Goal: Check status: Check status

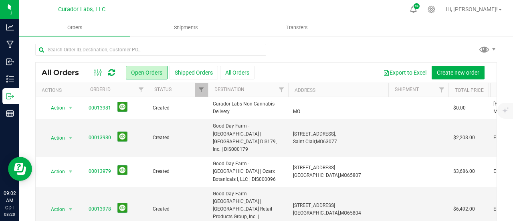
click at [109, 73] on icon at bounding box center [111, 72] width 7 height 8
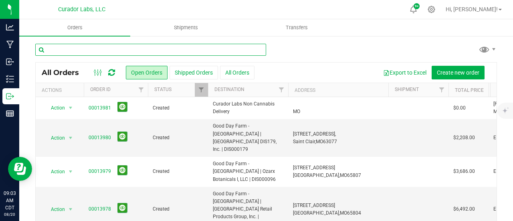
drag, startPoint x: 145, startPoint y: 49, endPoint x: 150, endPoint y: 43, distance: 8.0
click at [145, 49] on input "text" at bounding box center [150, 50] width 231 height 12
type input "releaf"
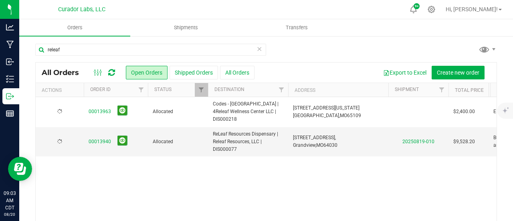
click at [226, 72] on button "All Orders" at bounding box center [237, 73] width 34 height 14
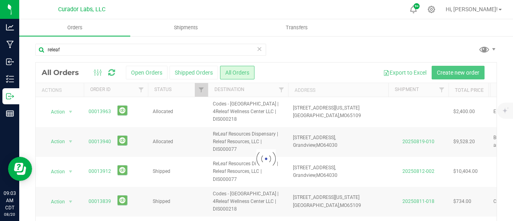
click at [95, 169] on div at bounding box center [266, 158] width 461 height 193
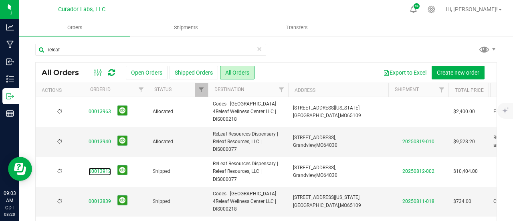
click at [95, 169] on link "00013912" at bounding box center [100, 171] width 22 height 8
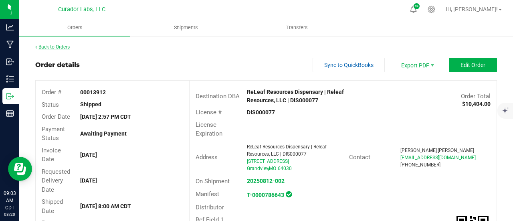
click at [64, 46] on link "Back to Orders" at bounding box center [52, 47] width 34 height 6
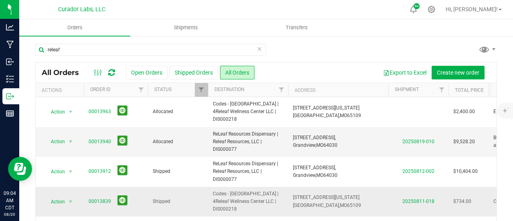
scroll to position [40, 0]
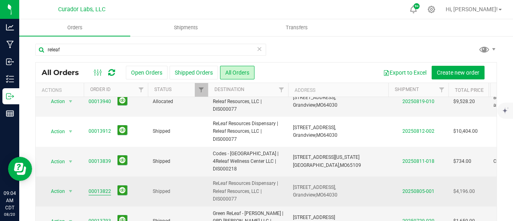
click at [95, 193] on link "00013822" at bounding box center [100, 191] width 22 height 8
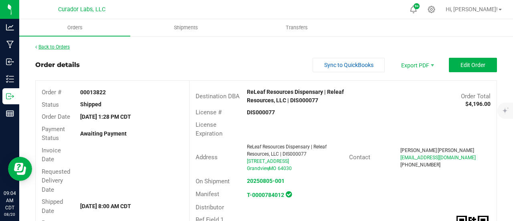
click at [66, 49] on link "Back to Orders" at bounding box center [52, 47] width 34 height 6
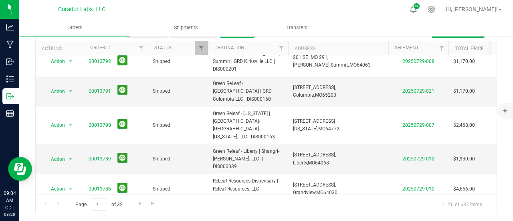
scroll to position [200, 0]
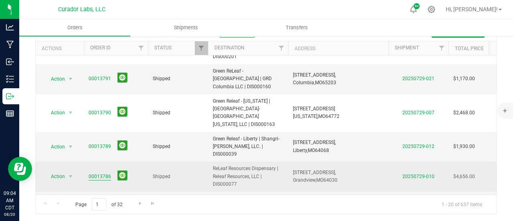
click at [91, 173] on link "00013786" at bounding box center [100, 177] width 22 height 8
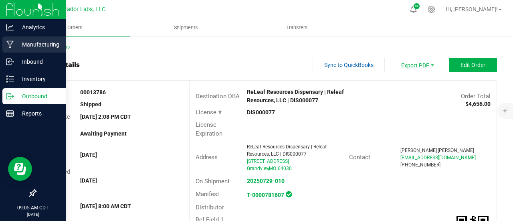
click at [64, 46] on div "Manufacturing" at bounding box center [33, 44] width 63 height 16
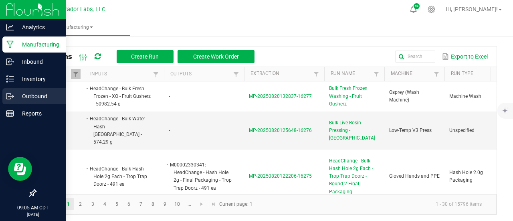
click at [7, 95] on icon at bounding box center [10, 96] width 8 height 8
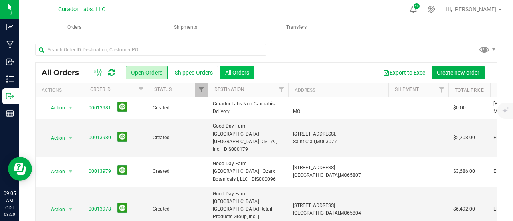
click at [224, 71] on button "All Orders" at bounding box center [237, 73] width 34 height 14
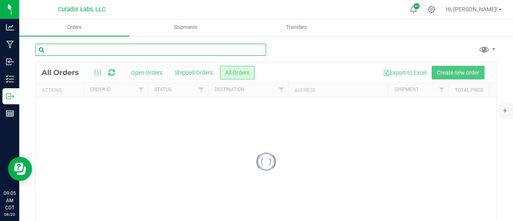
click at [201, 51] on input "text" at bounding box center [150, 50] width 231 height 12
type input "releaf resources"
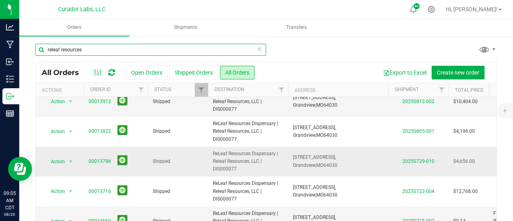
scroll to position [80, 0]
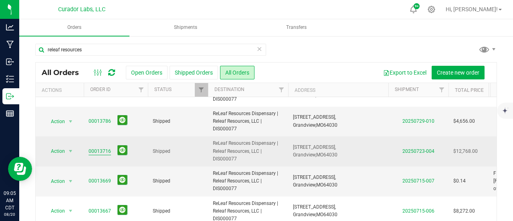
click at [105, 151] on link "00013716" at bounding box center [100, 151] width 22 height 8
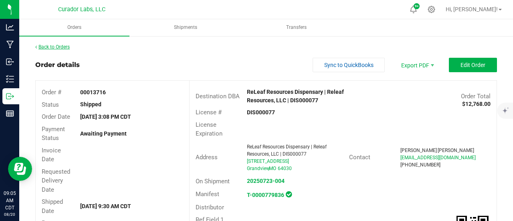
click at [63, 49] on link "Back to Orders" at bounding box center [52, 47] width 34 height 6
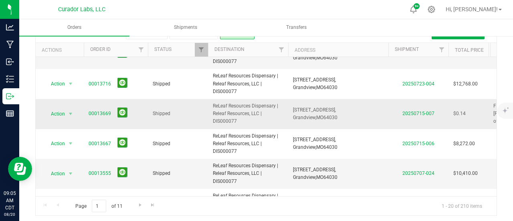
scroll to position [120, 0]
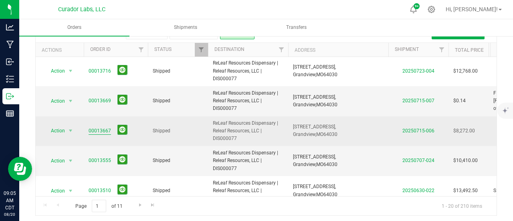
click at [97, 129] on link "00013667" at bounding box center [100, 131] width 22 height 8
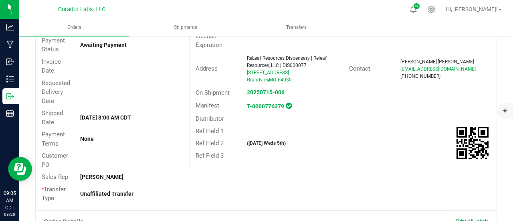
scroll to position [9, 0]
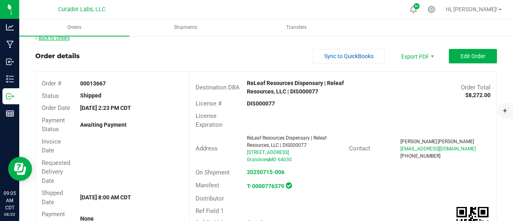
click at [56, 38] on link "Back to Orders" at bounding box center [52, 38] width 34 height 6
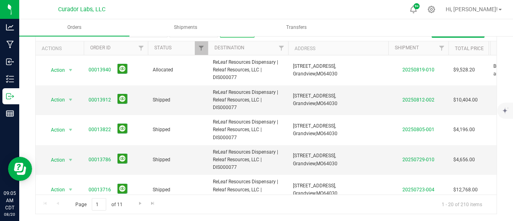
scroll to position [160, 0]
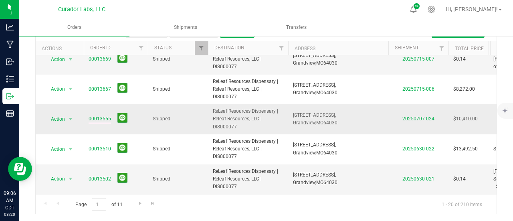
click at [102, 115] on link "00013555" at bounding box center [100, 119] width 22 height 8
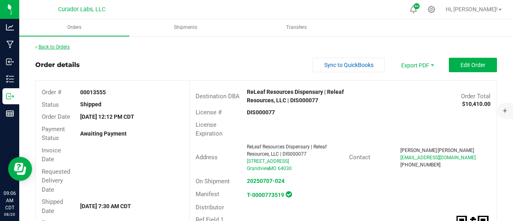
click at [54, 47] on link "Back to Orders" at bounding box center [52, 47] width 34 height 6
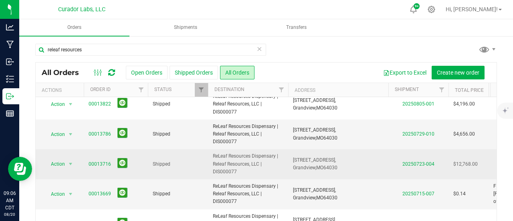
scroll to position [80, 0]
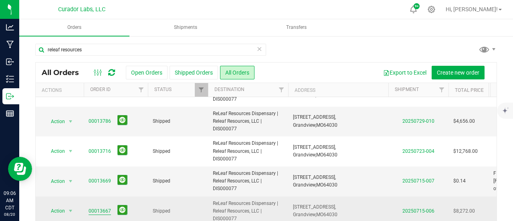
click at [100, 212] on link "00013667" at bounding box center [100, 211] width 22 height 8
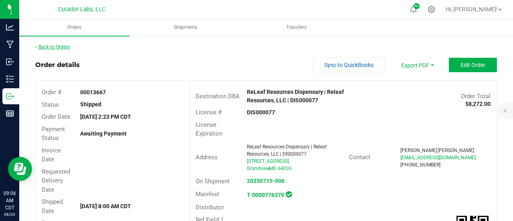
click at [62, 48] on link "Back to Orders" at bounding box center [52, 47] width 34 height 6
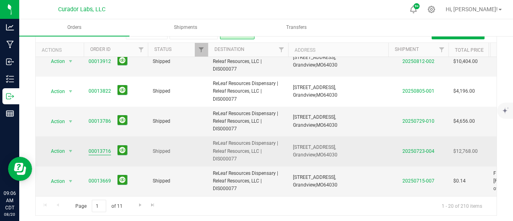
click at [94, 150] on link "00013716" at bounding box center [100, 151] width 22 height 8
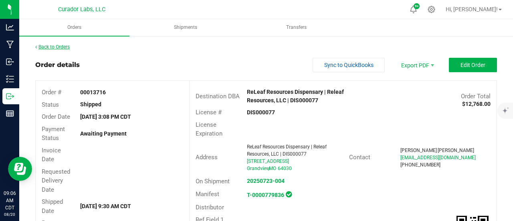
click at [50, 46] on link "Back to Orders" at bounding box center [52, 47] width 34 height 6
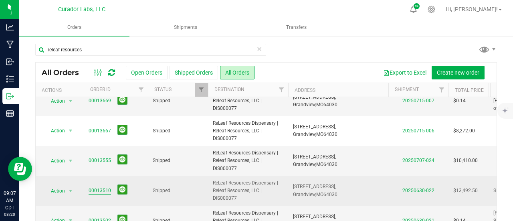
click at [101, 189] on link "00013510" at bounding box center [100, 191] width 22 height 8
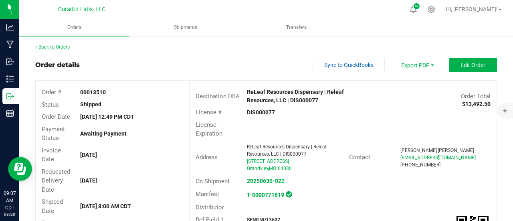
click at [66, 44] on link "Back to Orders" at bounding box center [52, 47] width 34 height 6
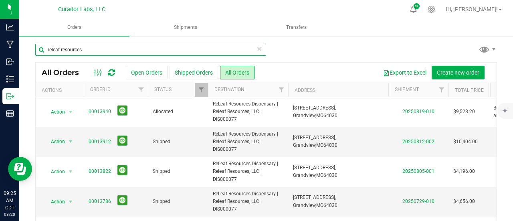
click at [105, 47] on input "releaf resources" at bounding box center [150, 50] width 231 height 12
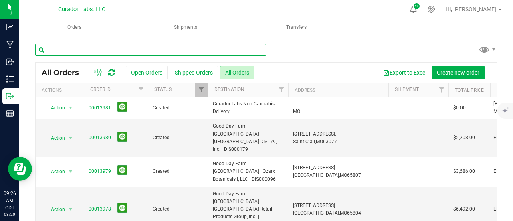
click at [67, 52] on input "text" at bounding box center [150, 50] width 231 height 12
